Goal: Task Accomplishment & Management: Manage account settings

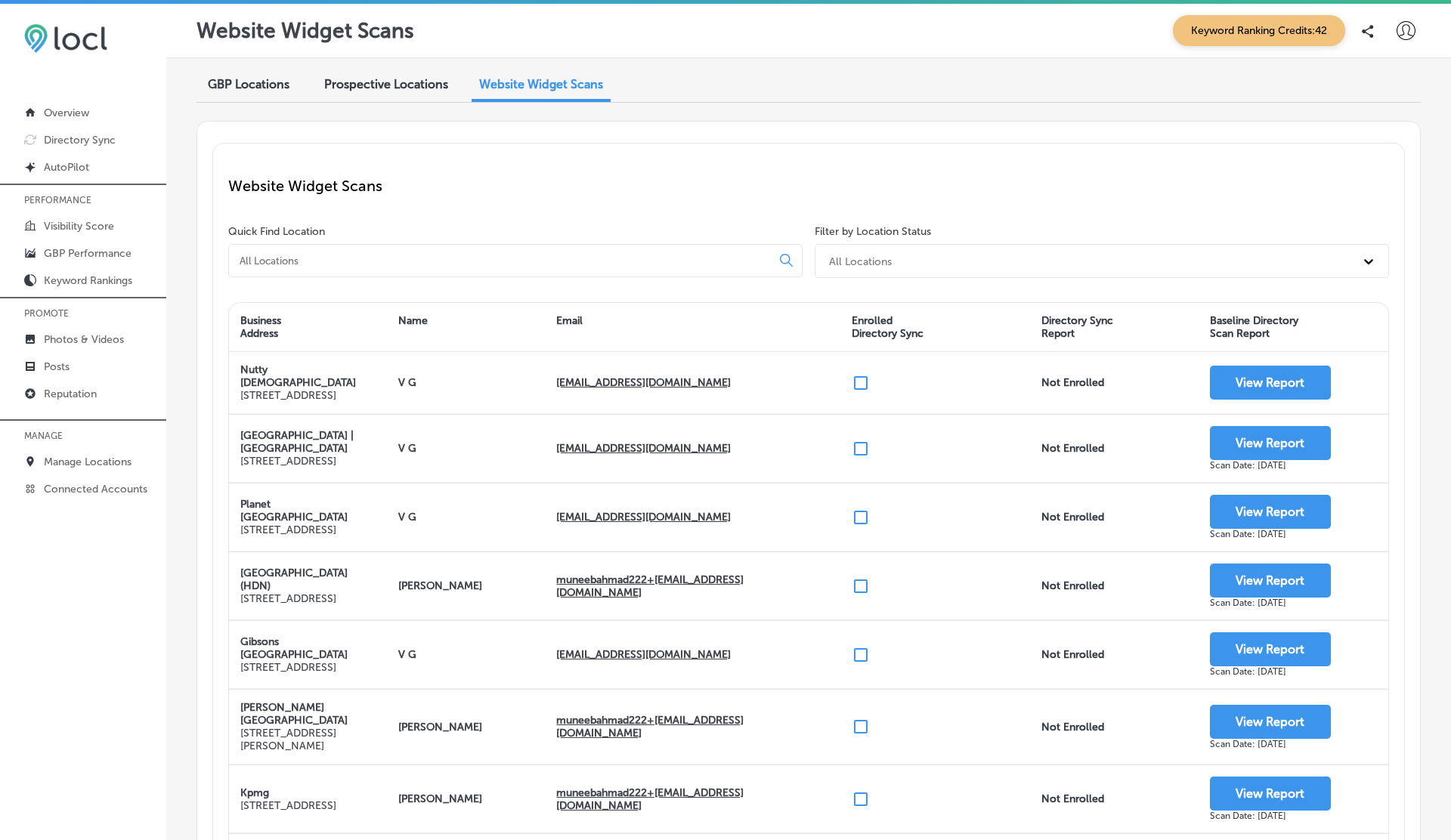
click at [1403, 23] on icon at bounding box center [1406, 31] width 19 height 19
click at [1364, 154] on p "Log Out" at bounding box center [1373, 162] width 45 height 18
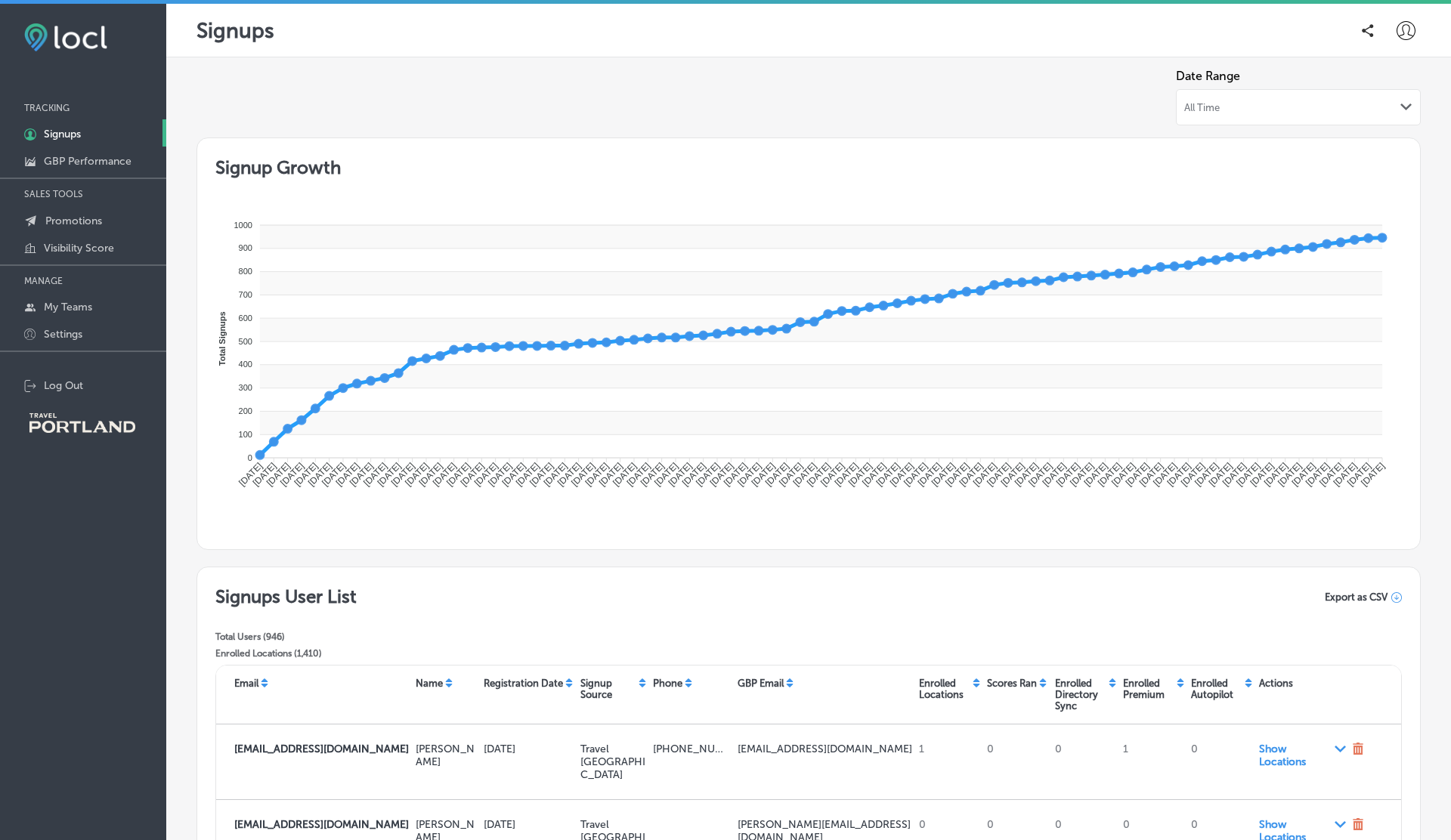
click at [1200, 106] on span "All Time" at bounding box center [1201, 107] width 35 height 11
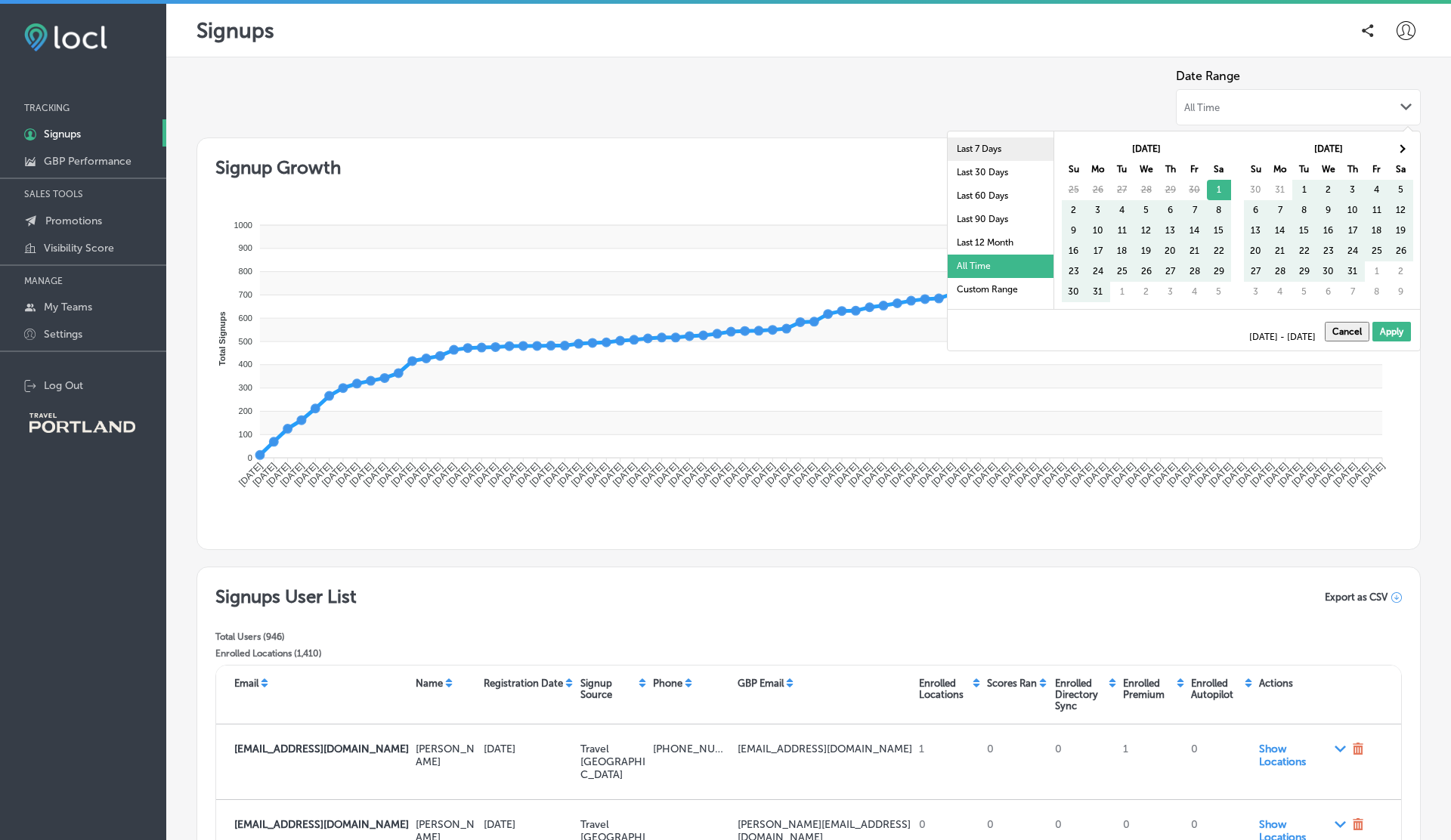
click at [990, 146] on li "Last 7 Days" at bounding box center [1000, 148] width 105 height 23
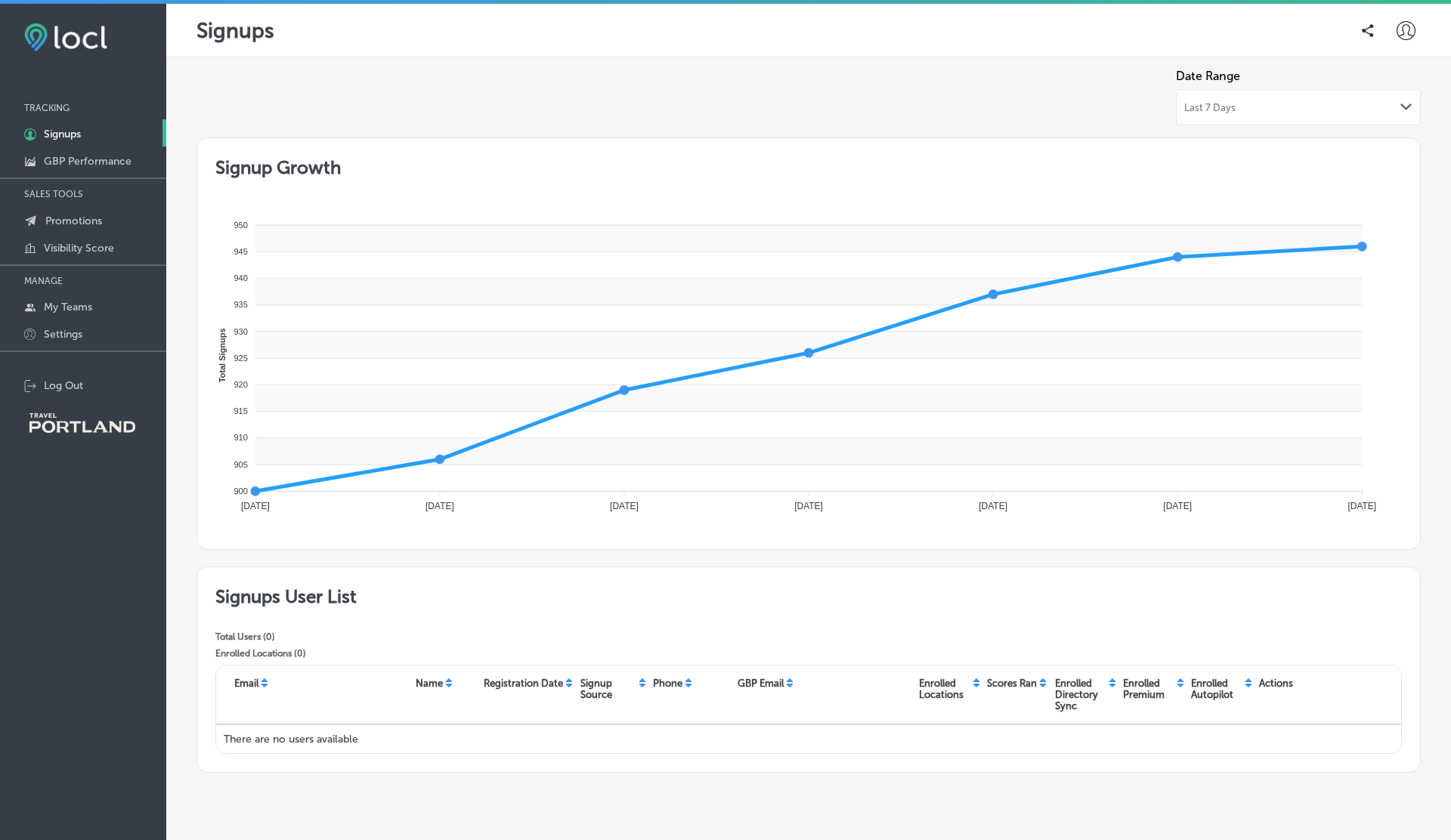
click at [1223, 107] on span "Last 7 Days" at bounding box center [1210, 107] width 51 height 11
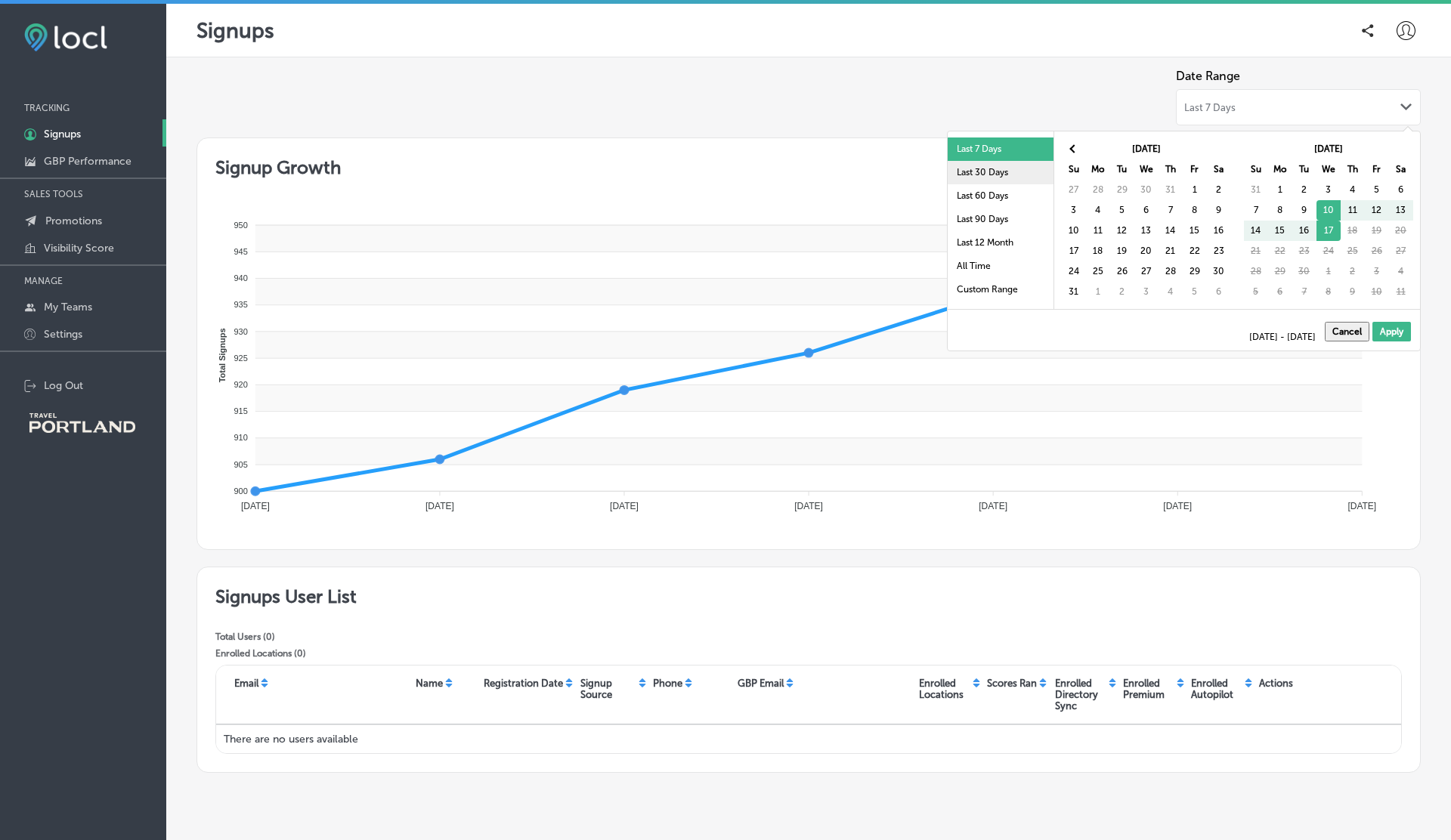
click at [968, 168] on li "Last 30 Days" at bounding box center [1000, 172] width 105 height 23
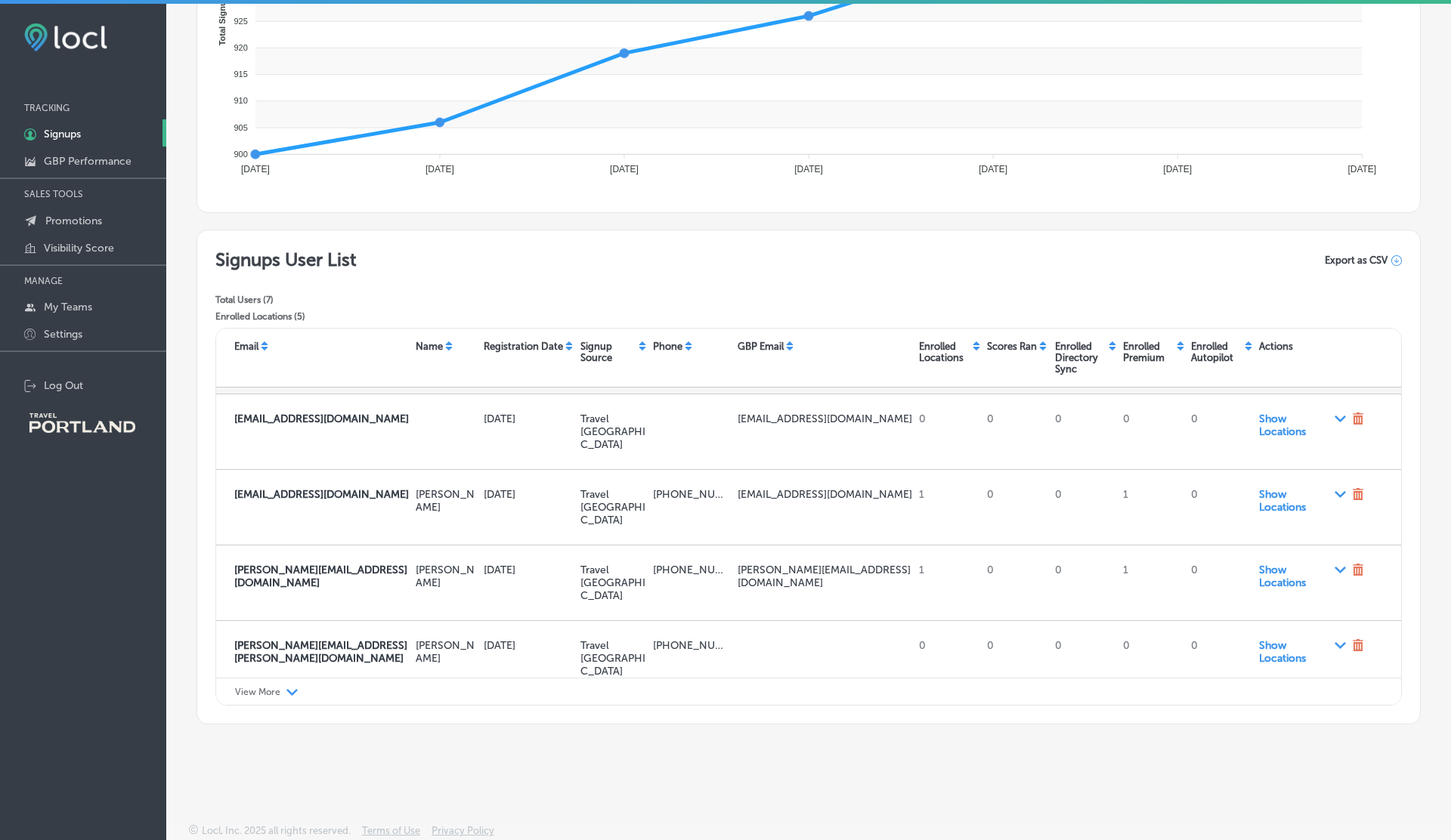
scroll to position [3, 0]
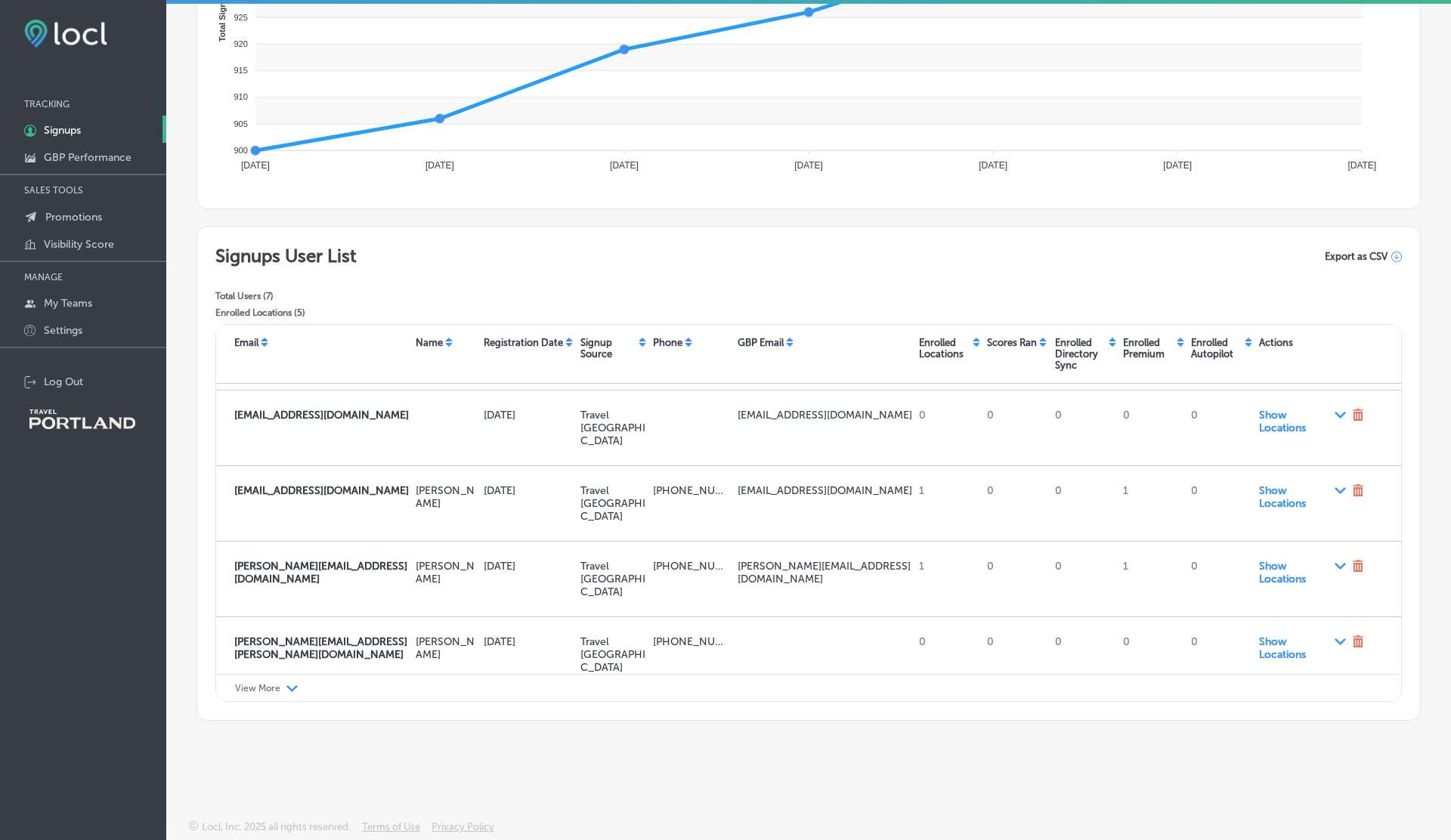
click at [262, 695] on div "View More Path Created with Sketch." at bounding box center [809, 687] width 1185 height 28
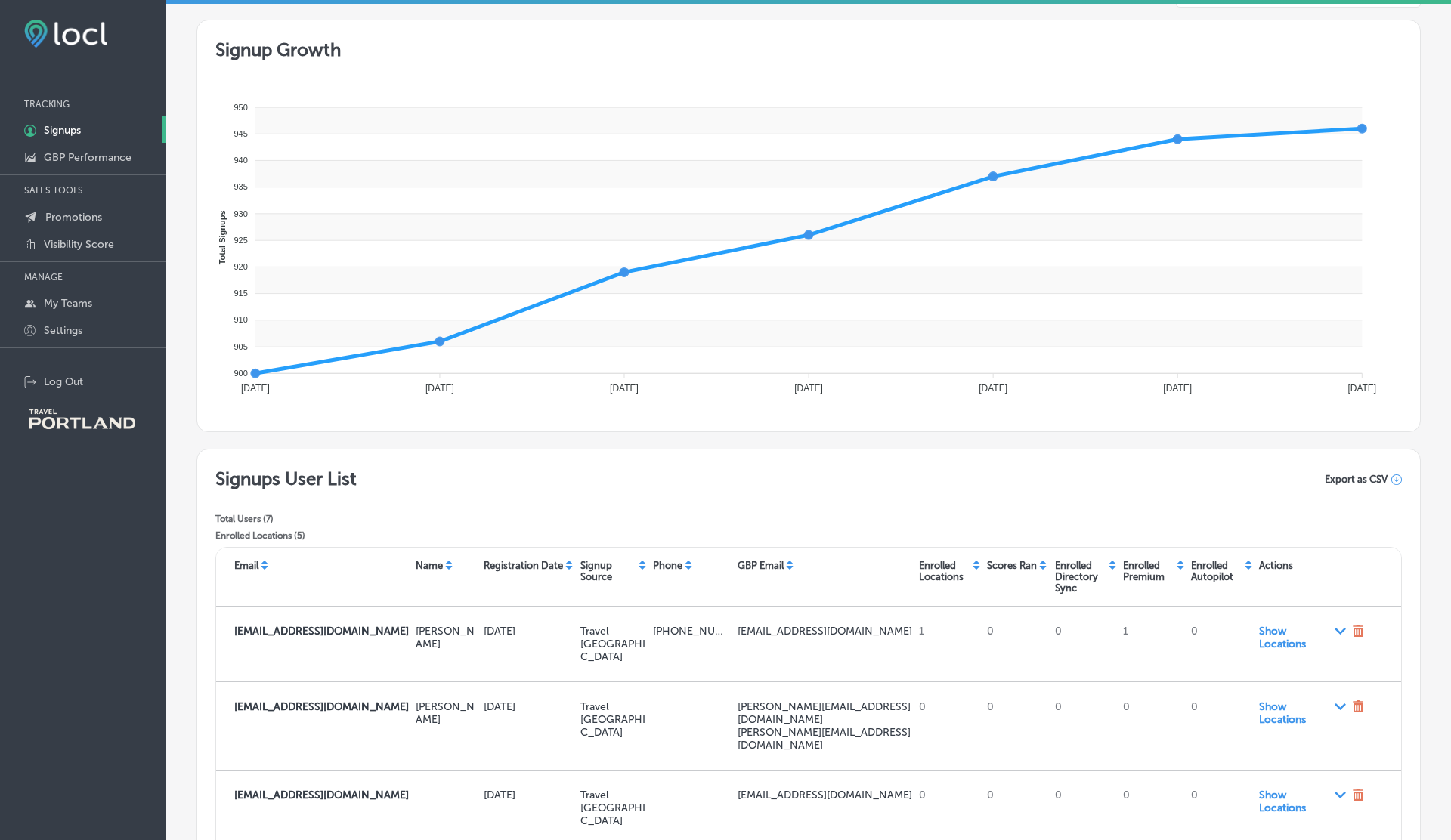
scroll to position [0, 0]
